Goal: Transaction & Acquisition: Purchase product/service

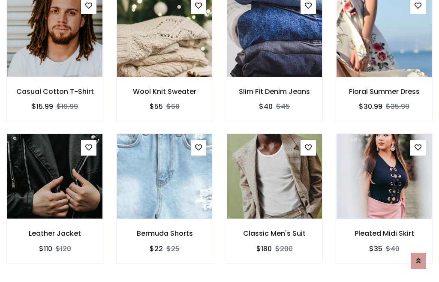
click at [219, 140] on div "Classic Men's Suit $180 $200" at bounding box center [274, 204] width 110 height 142
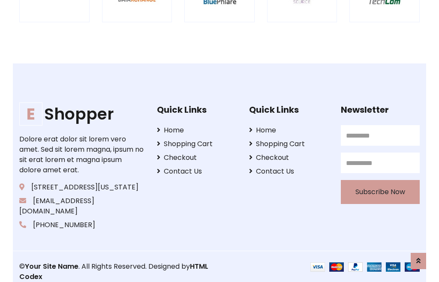
scroll to position [1631, 0]
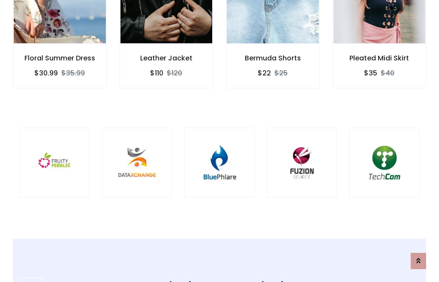
click at [219, 141] on img at bounding box center [219, 162] width 49 height 49
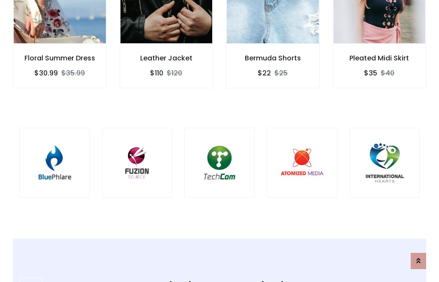
click at [219, 141] on img at bounding box center [219, 162] width 49 height 49
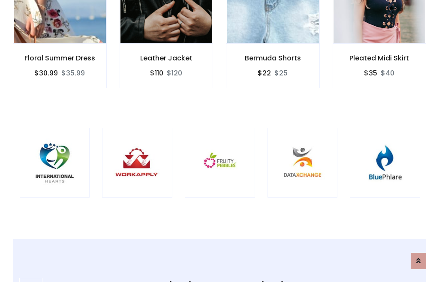
click at [219, 141] on img at bounding box center [219, 162] width 49 height 49
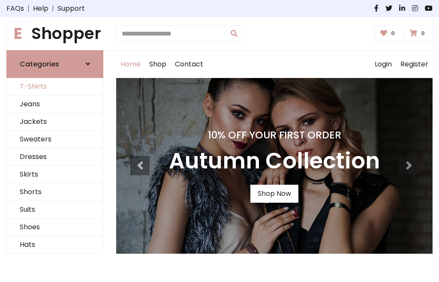
click at [55, 87] on link "T-Shirts" at bounding box center [55, 87] width 96 height 18
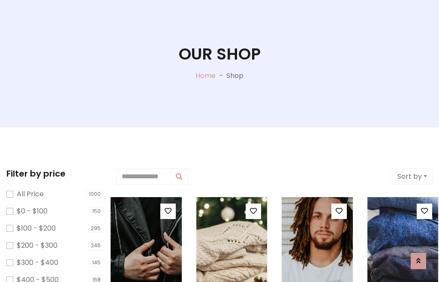
scroll to position [44, 0]
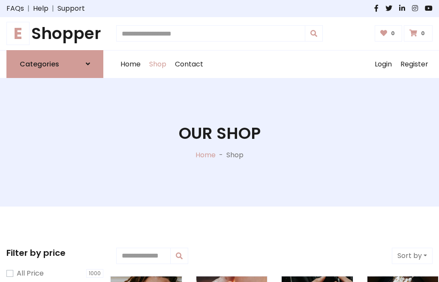
click at [55, 33] on h1 "E Shopper" at bounding box center [54, 33] width 97 height 19
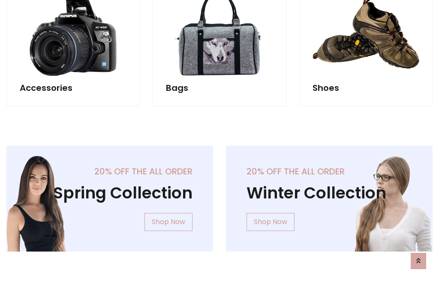
scroll to position [832, 0]
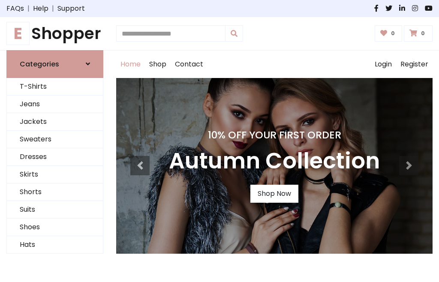
scroll to position [281, 0]
